Goal: Transaction & Acquisition: Purchase product/service

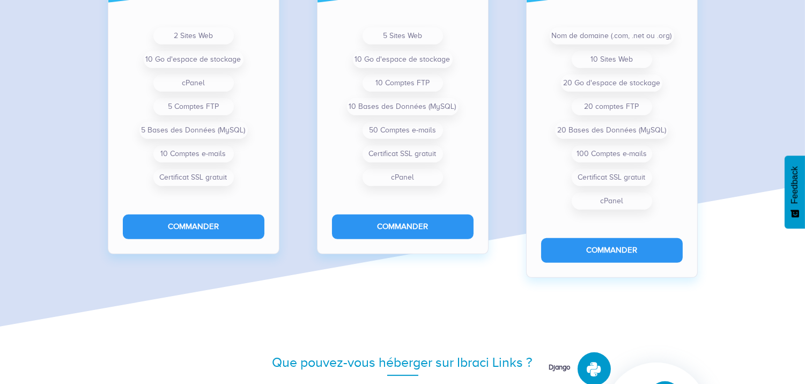
scroll to position [937, 0]
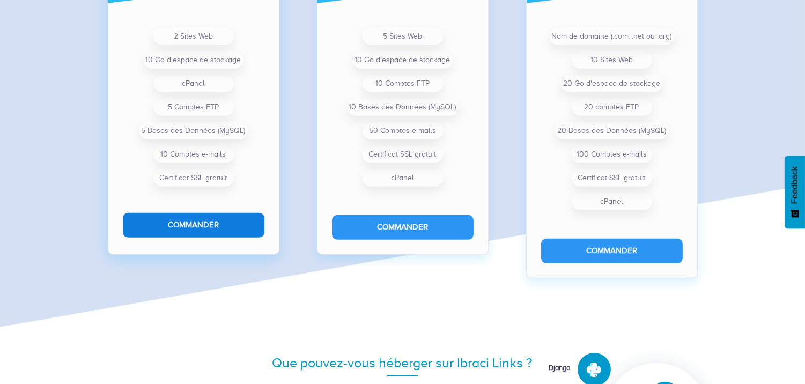
click at [203, 220] on button "Commander" at bounding box center [194, 225] width 142 height 24
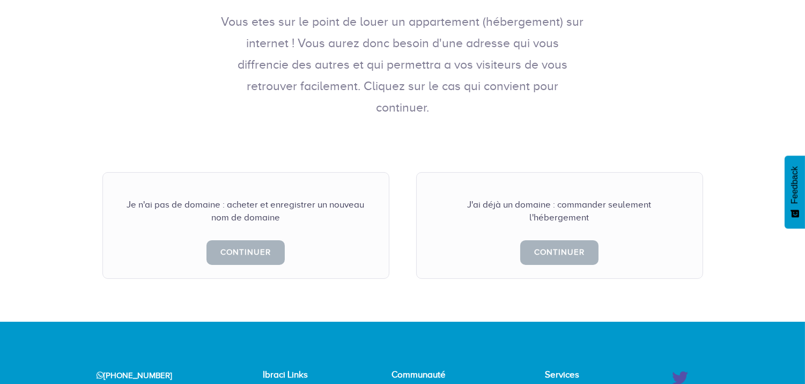
scroll to position [279, 0]
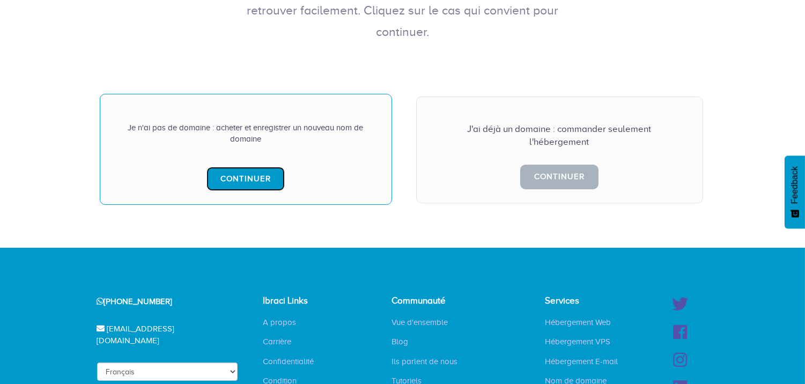
click at [251, 167] on link "Continuer" at bounding box center [246, 179] width 78 height 24
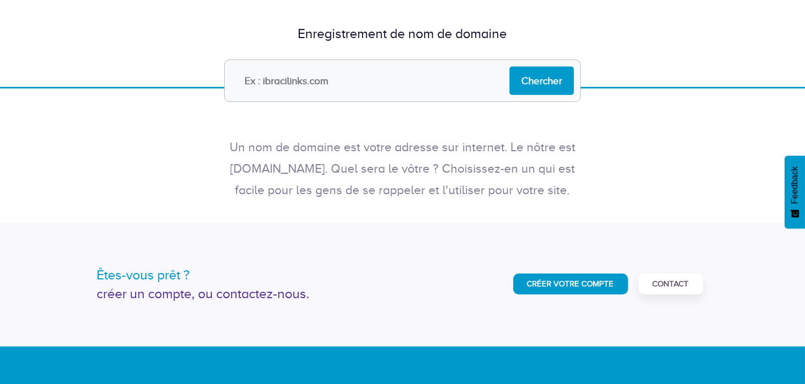
scroll to position [84, 0]
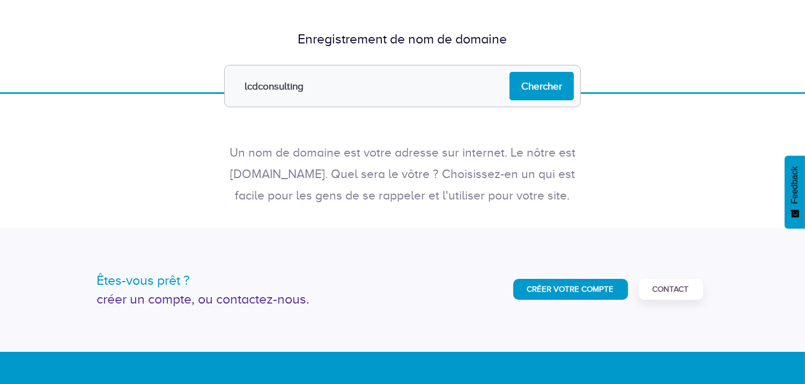
type input "lcdconsulting"
click at [510, 72] on input "Chercher" at bounding box center [542, 86] width 64 height 28
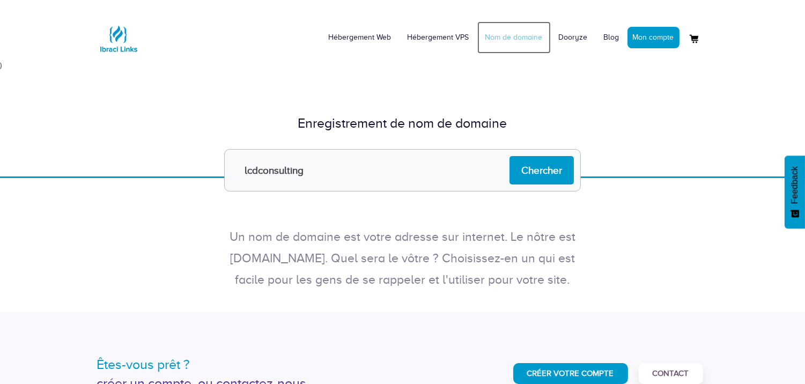
click at [526, 40] on link "Nom de domaine" at bounding box center [513, 37] width 73 height 32
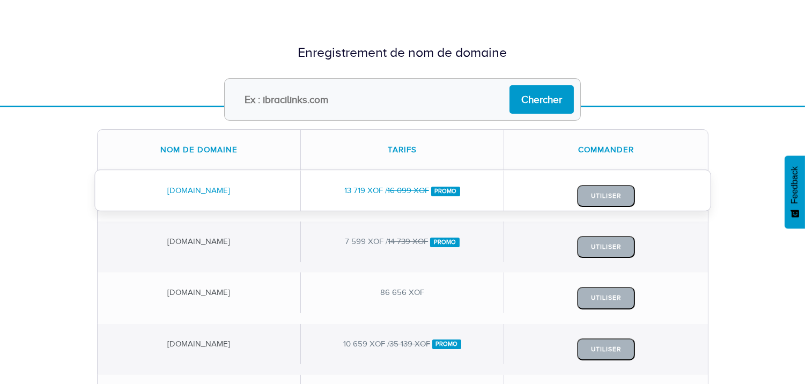
scroll to position [60, 0]
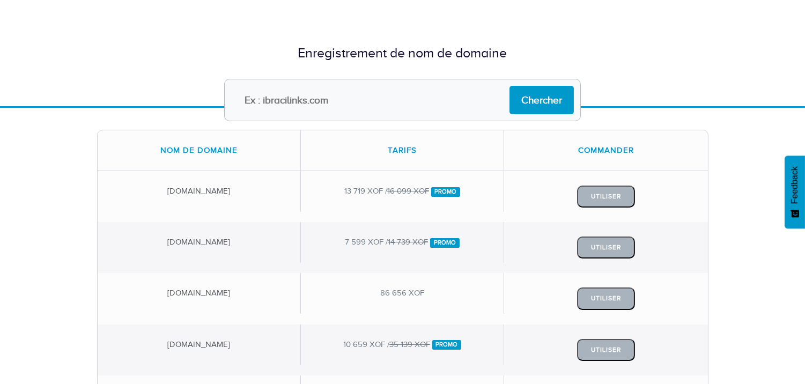
click at [308, 109] on input "text" at bounding box center [402, 100] width 357 height 42
type input "consultings"
click at [510, 86] on input "Chercher" at bounding box center [542, 100] width 64 height 28
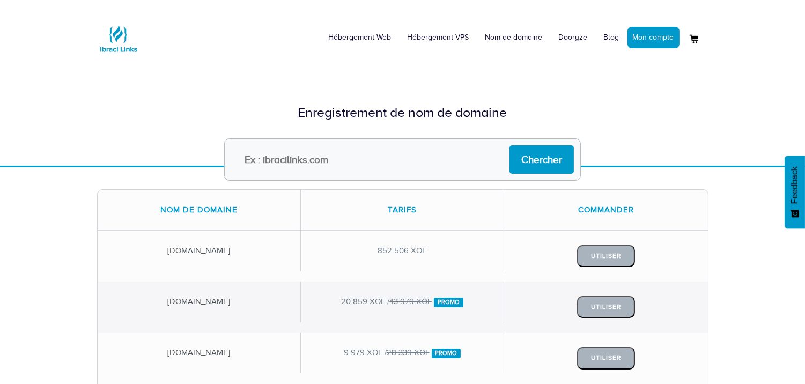
click at [330, 157] on input "text" at bounding box center [402, 159] width 357 height 42
type input "lcdconsulting"
click at [537, 158] on input "Chercher" at bounding box center [542, 159] width 64 height 28
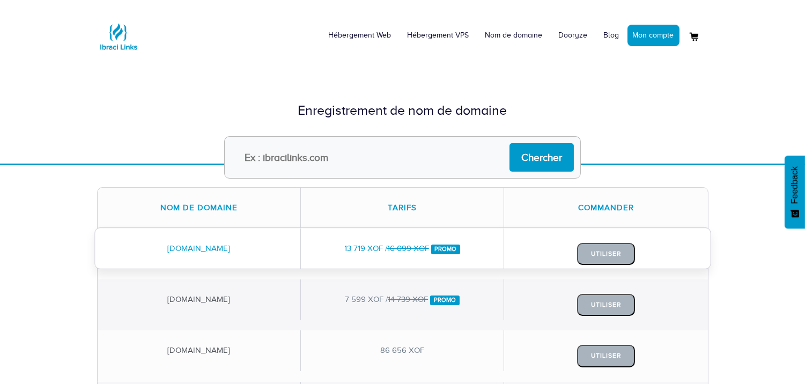
scroll to position [2, 0]
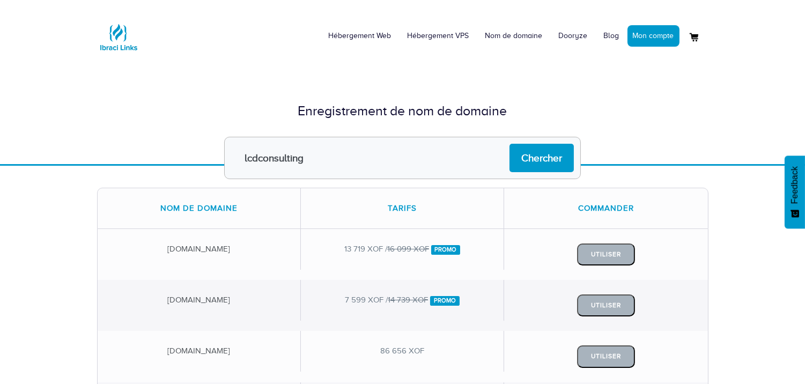
click at [257, 154] on input "lcdconsulting" at bounding box center [402, 158] width 357 height 42
type input "[DOMAIN_NAME]"
click at [510, 144] on input "Chercher" at bounding box center [542, 158] width 64 height 28
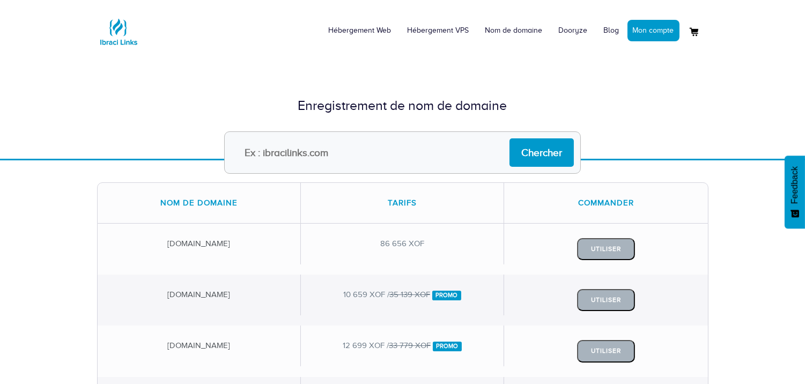
scroll to position [6, 0]
type input "lcdconsultingsss"
click at [510, 139] on input "Chercher" at bounding box center [542, 153] width 64 height 28
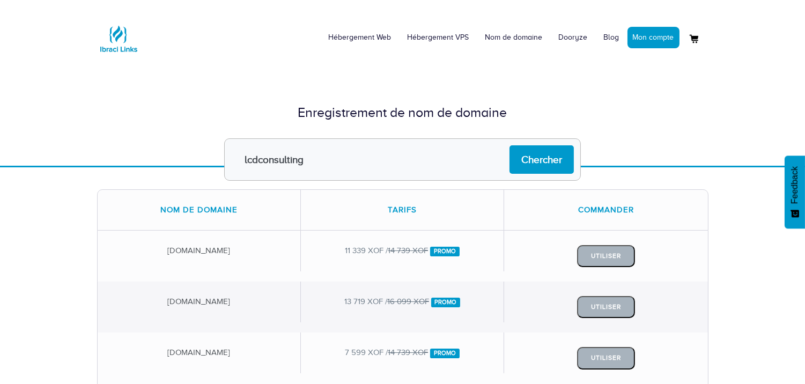
type input "lcdconsulting"
click at [510, 145] on input "Chercher" at bounding box center [542, 159] width 64 height 28
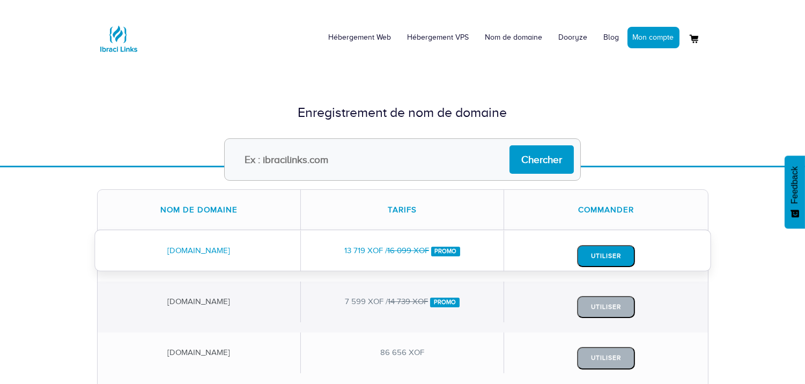
click at [606, 248] on button "Utiliser" at bounding box center [606, 256] width 58 height 22
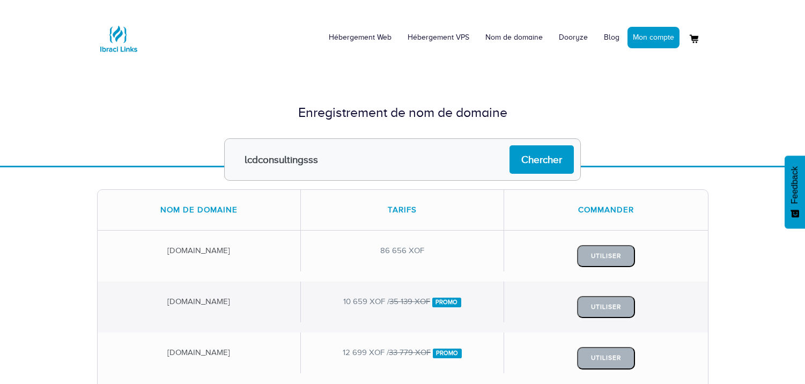
scroll to position [6, 0]
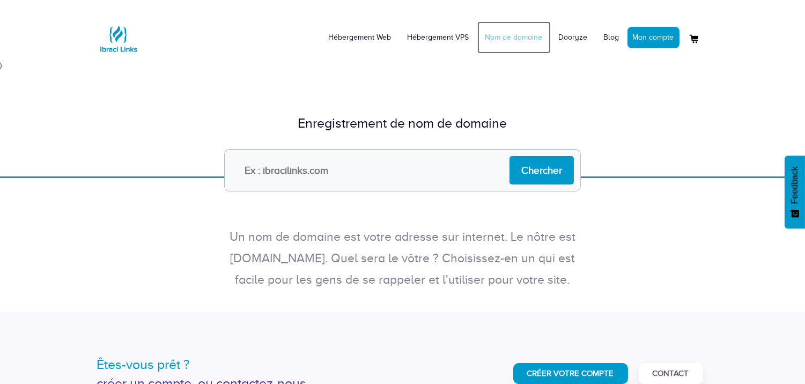
click at [526, 40] on link "Nom de domaine" at bounding box center [513, 37] width 73 height 32
click at [373, 33] on link "Hébergement Web" at bounding box center [360, 37] width 79 height 32
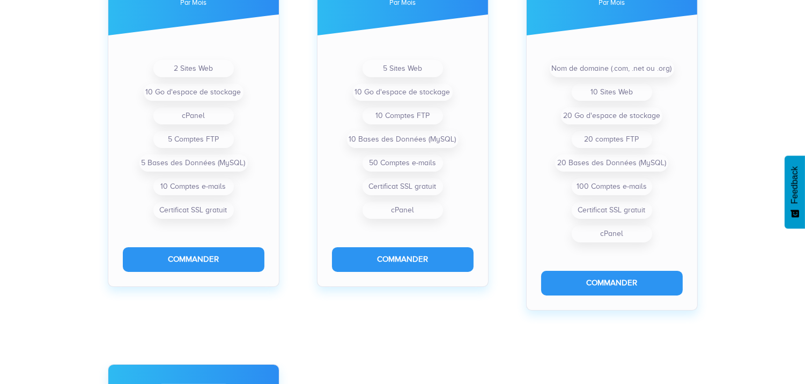
scroll to position [460, 0]
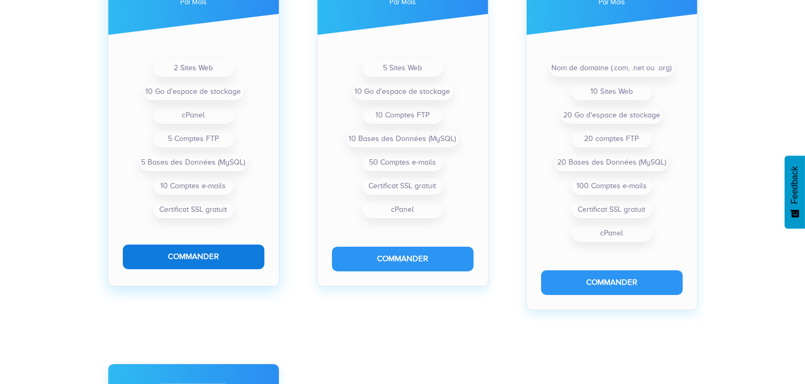
click at [234, 259] on button "Commander" at bounding box center [194, 257] width 142 height 24
